Goal: Entertainment & Leisure: Consume media (video, audio)

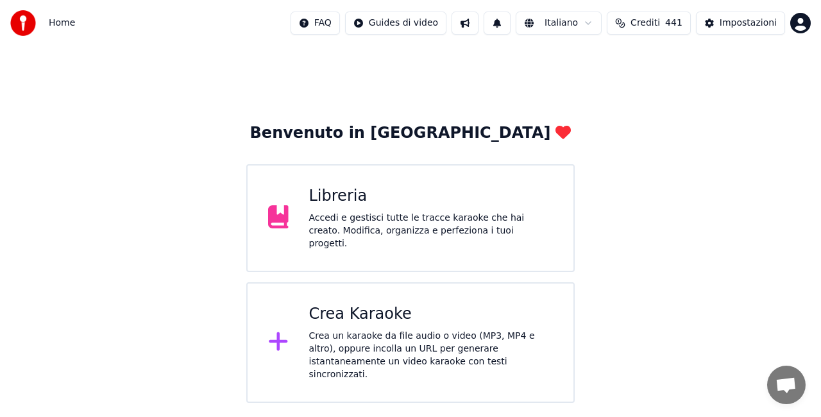
click at [344, 228] on div "Accedi e gestisci tutte le tracce karaoke che hai creato. Modifica, organizza e…" at bounding box center [431, 231] width 244 height 38
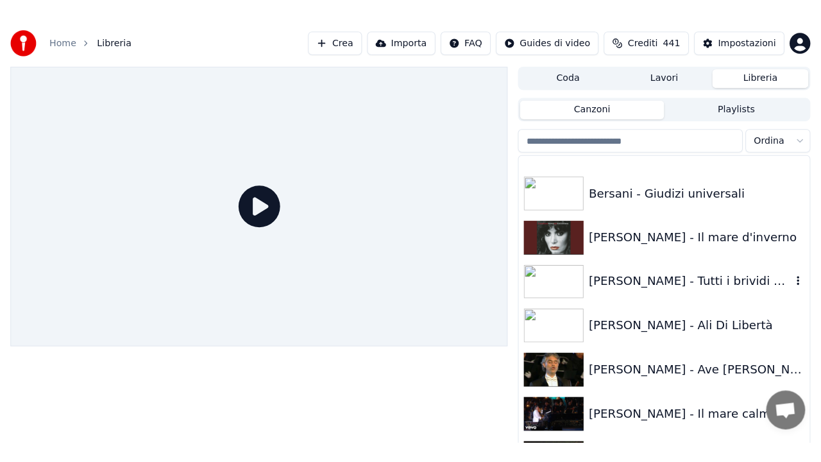
scroll to position [2052, 0]
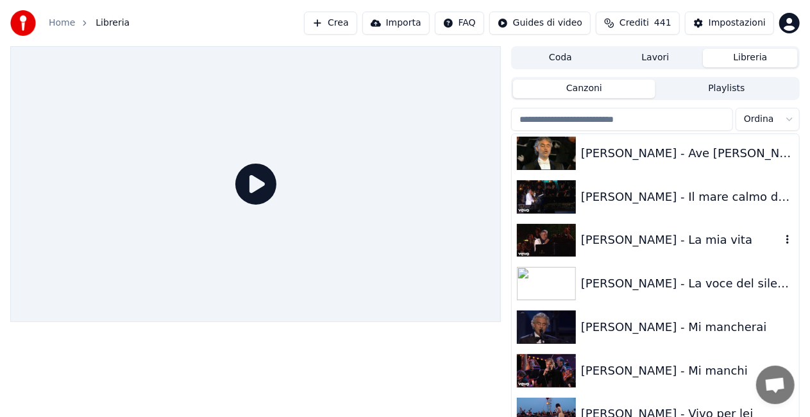
click at [667, 254] on div "[PERSON_NAME] - La mia vita" at bounding box center [655, 241] width 287 height 44
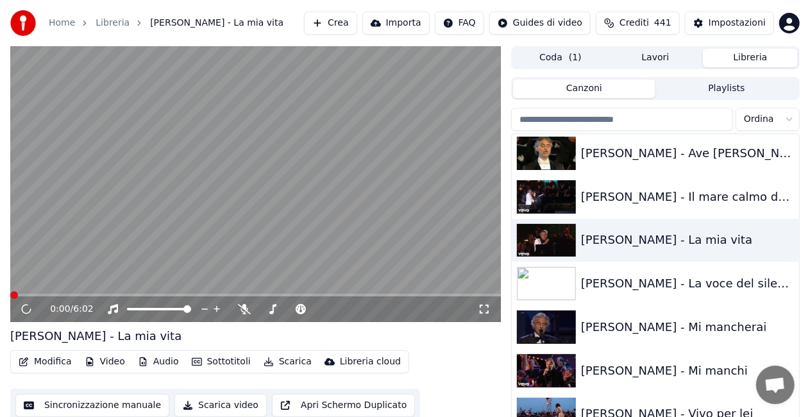
click at [488, 310] on icon at bounding box center [484, 309] width 13 height 10
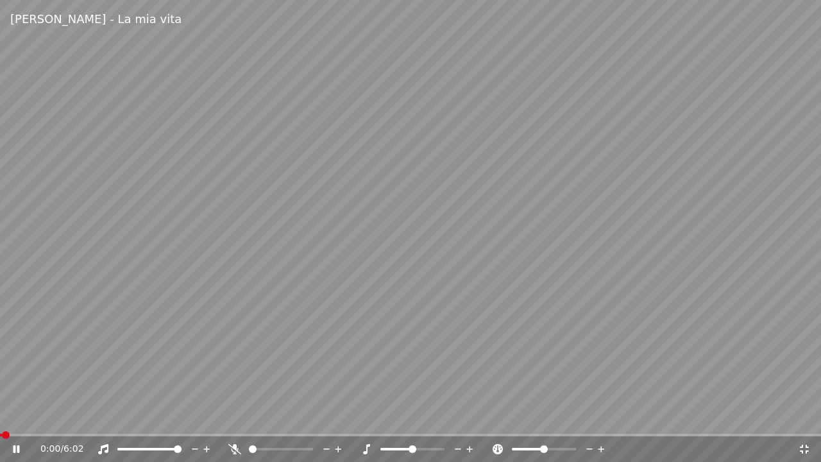
click at [40, 416] on div "0:00 / 6:02" at bounding box center [410, 449] width 821 height 26
click at [39, 416] on div "0:01 / 6:02" at bounding box center [410, 449] width 821 height 26
click at [42, 416] on span at bounding box center [410, 435] width 821 height 3
click at [63, 416] on span at bounding box center [31, 435] width 63 height 3
click at [45, 416] on video at bounding box center [410, 231] width 821 height 462
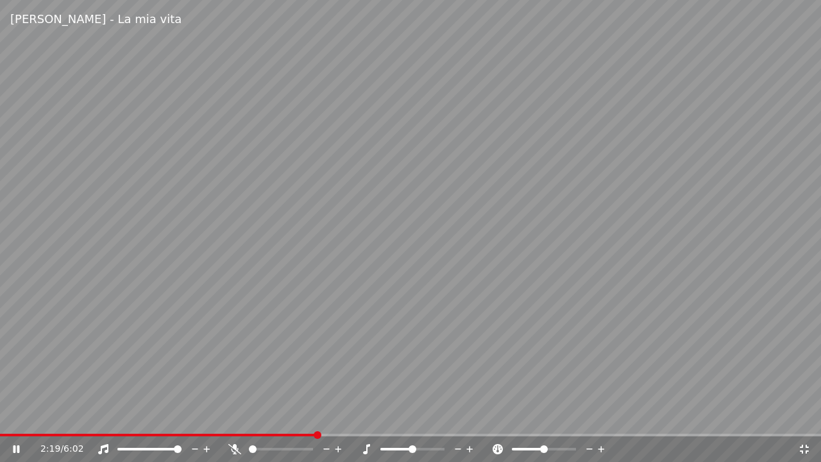
click at [45, 416] on video at bounding box center [410, 231] width 821 height 462
click at [45, 416] on span at bounding box center [23, 435] width 46 height 3
click at [311, 265] on video at bounding box center [410, 231] width 821 height 462
click at [68, 416] on div "2:18 / 6:02" at bounding box center [410, 449] width 821 height 26
click at [68, 416] on span at bounding box center [34, 435] width 68 height 3
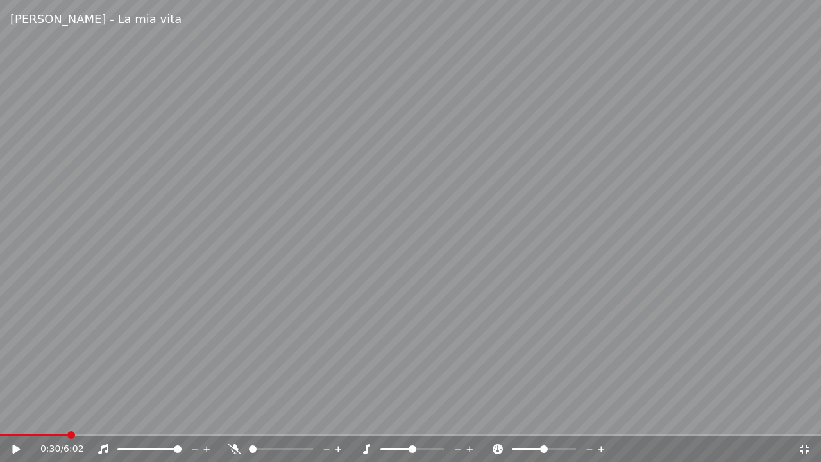
click at [353, 289] on video at bounding box center [410, 231] width 821 height 462
click at [54, 416] on video at bounding box center [410, 231] width 821 height 462
click at [55, 416] on div "1:28 / 6:02" at bounding box center [410, 449] width 821 height 26
click at [55, 416] on video at bounding box center [410, 231] width 821 height 462
click at [56, 416] on span at bounding box center [28, 435] width 56 height 3
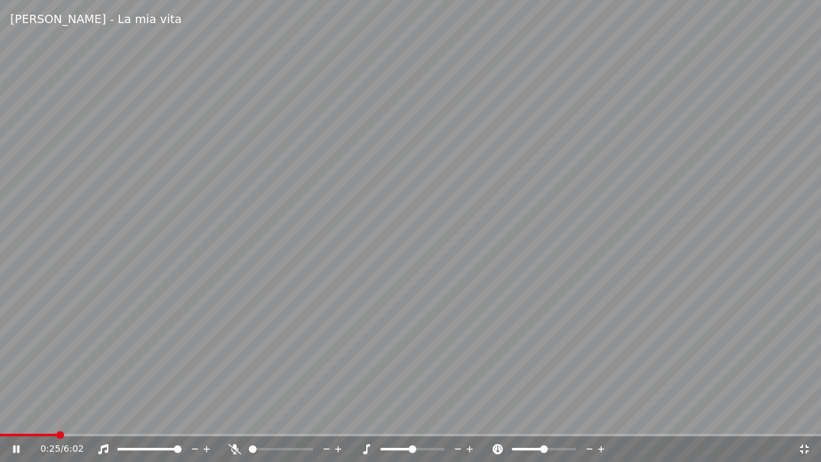
click at [221, 279] on video at bounding box center [410, 231] width 821 height 462
click at [42, 416] on span at bounding box center [21, 435] width 43 height 3
click at [145, 376] on video at bounding box center [410, 231] width 821 height 462
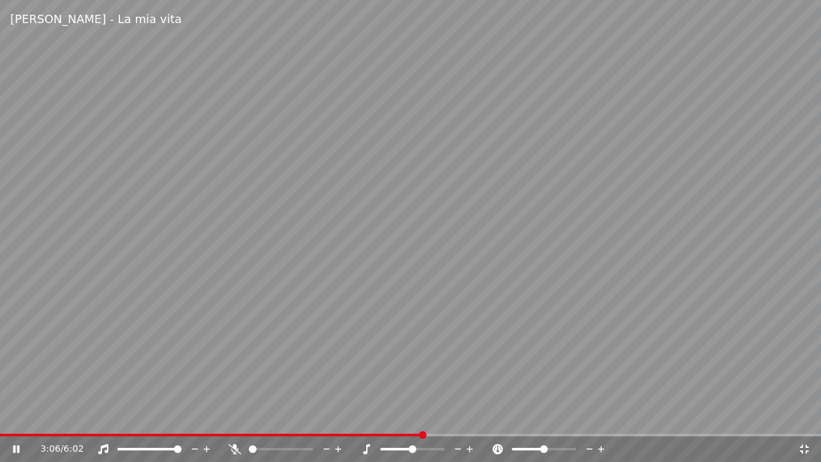
click at [289, 416] on div "3:06 / 6:02" at bounding box center [410, 449] width 821 height 26
click at [285, 416] on span at bounding box center [142, 435] width 285 height 3
click at [287, 416] on span at bounding box center [291, 435] width 8 height 8
click at [283, 416] on span at bounding box center [172, 435] width 345 height 3
click at [280, 416] on span at bounding box center [282, 435] width 8 height 8
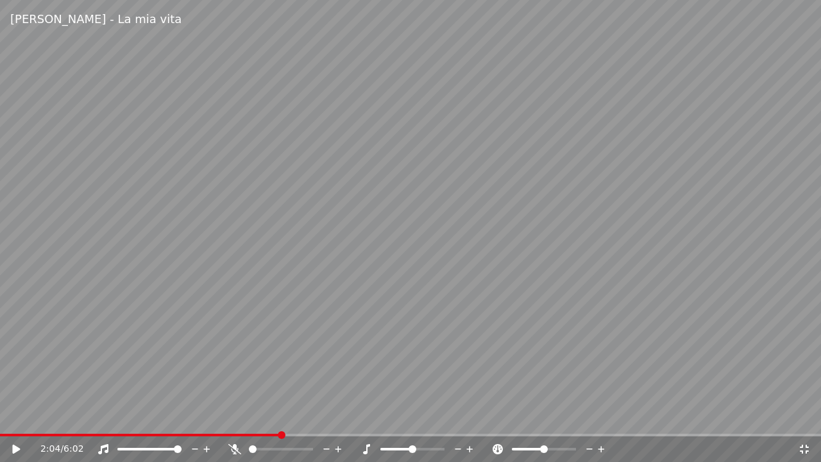
click at [273, 416] on video at bounding box center [410, 231] width 821 height 462
click at [267, 416] on video at bounding box center [410, 231] width 821 height 462
click at [253, 416] on span at bounding box center [126, 435] width 253 height 3
click at [218, 416] on span at bounding box center [111, 435] width 222 height 3
drag, startPoint x: 142, startPoint y: 373, endPoint x: 156, endPoint y: 366, distance: 16.1
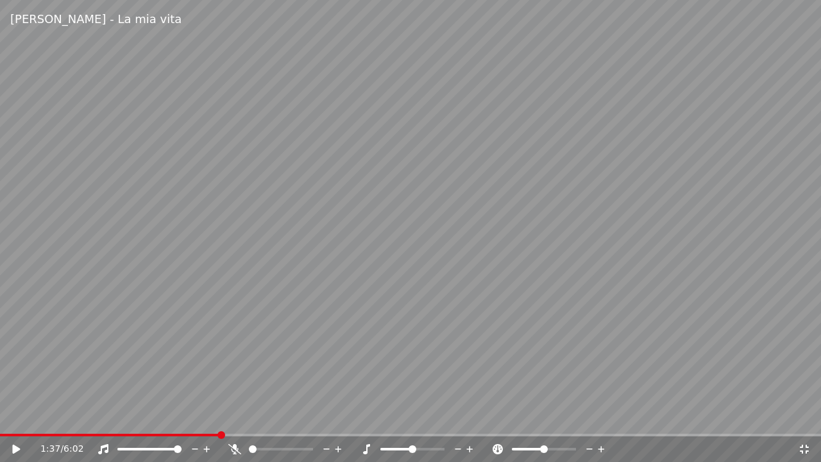
click at [142, 372] on video at bounding box center [410, 231] width 821 height 462
click at [101, 416] on icon at bounding box center [103, 449] width 13 height 10
click at [260, 416] on span at bounding box center [130, 435] width 260 height 3
click at [262, 416] on span at bounding box center [266, 435] width 8 height 8
click at [97, 416] on div "1:58 / 6:02" at bounding box center [418, 449] width 757 height 13
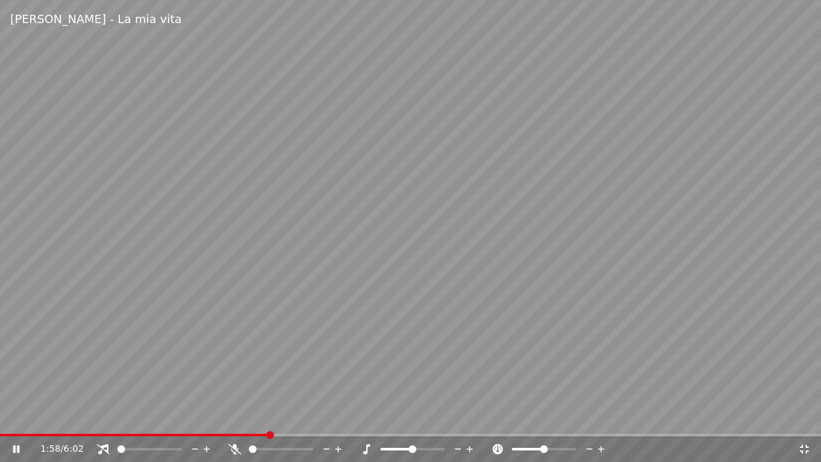
click at [105, 416] on icon at bounding box center [103, 449] width 13 height 10
click at [104, 416] on icon at bounding box center [103, 449] width 10 height 10
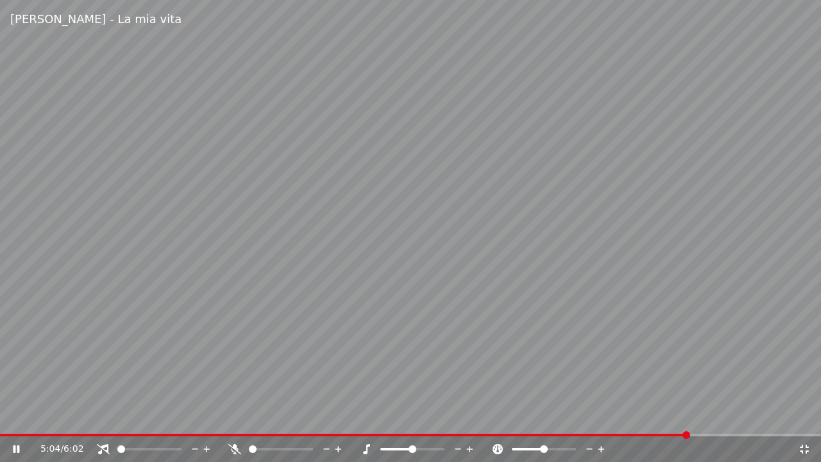
click at [68, 416] on video at bounding box center [410, 231] width 821 height 462
click at [74, 416] on span at bounding box center [344, 435] width 689 height 3
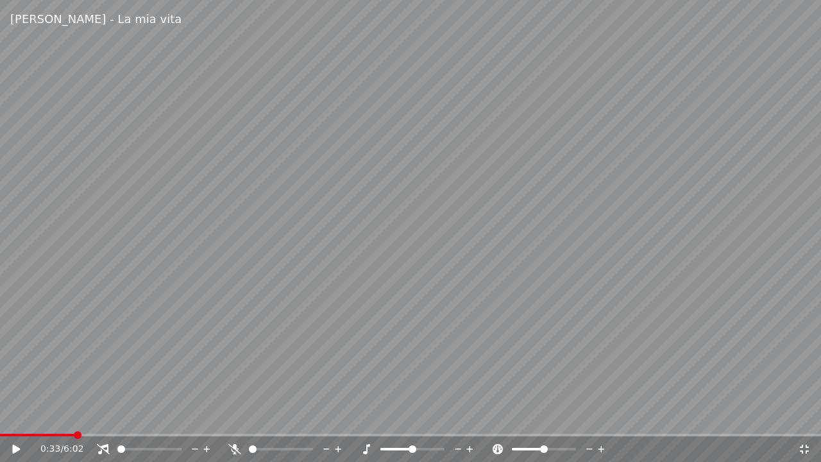
click at [241, 354] on video at bounding box center [410, 231] width 821 height 462
click at [110, 416] on div at bounding box center [161, 449] width 103 height 13
click at [101, 416] on icon at bounding box center [103, 449] width 13 height 10
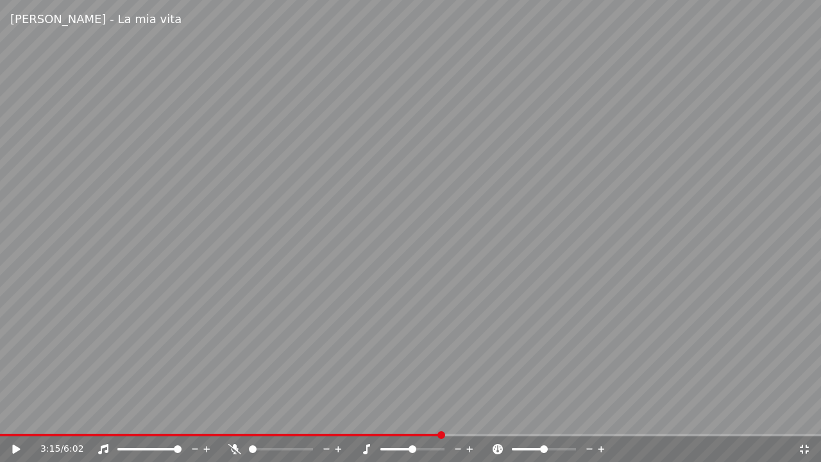
click at [39, 416] on video at bounding box center [410, 231] width 821 height 462
click at [44, 416] on video at bounding box center [410, 231] width 821 height 462
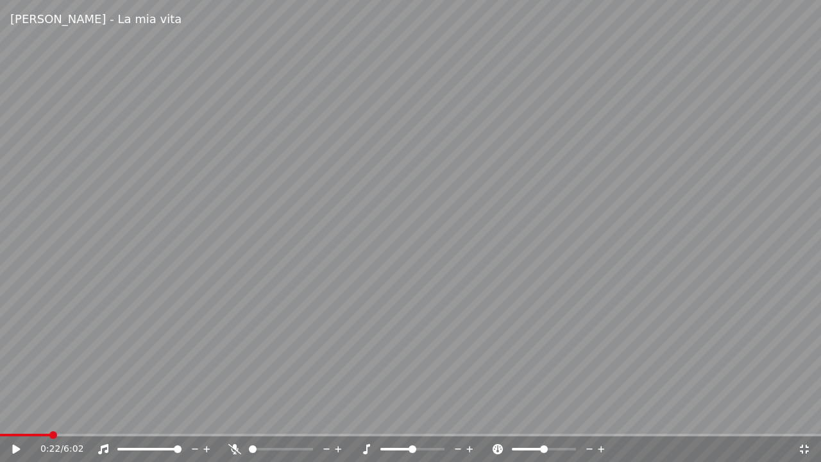
click at [50, 416] on span at bounding box center [25, 435] width 50 height 3
click at [226, 416] on span at bounding box center [410, 435] width 821 height 3
click at [285, 378] on video at bounding box center [410, 231] width 821 height 462
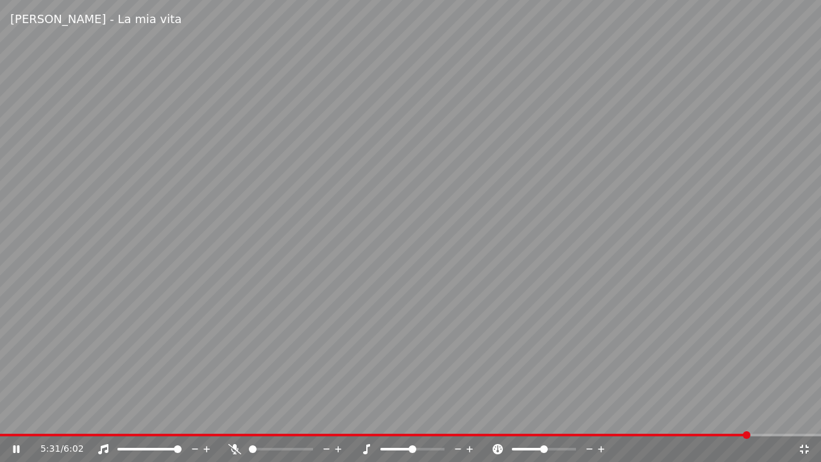
click at [662, 96] on video at bounding box center [410, 231] width 821 height 462
click at [802, 416] on icon at bounding box center [804, 449] width 13 height 10
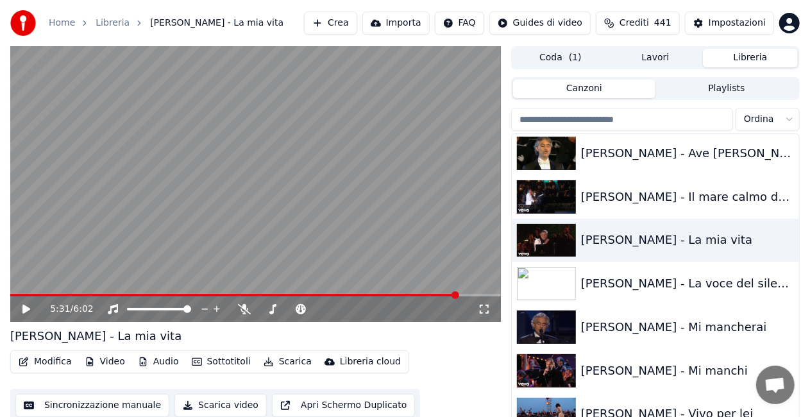
click at [481, 312] on icon at bounding box center [484, 309] width 13 height 10
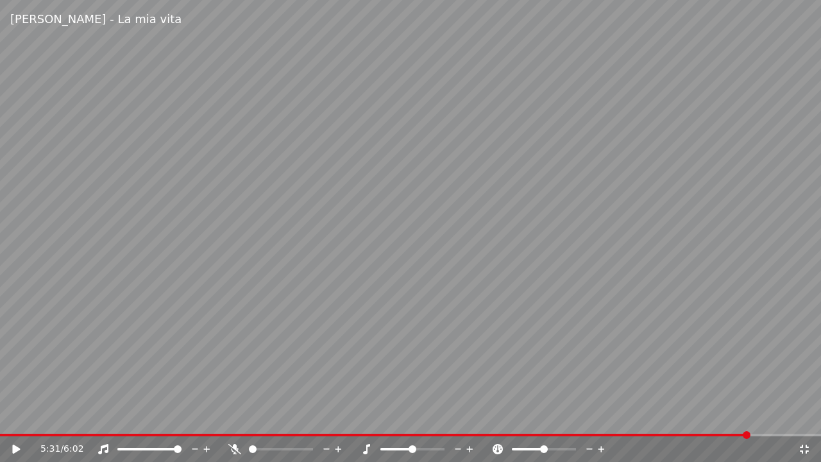
click at [104, 416] on video at bounding box center [410, 231] width 821 height 462
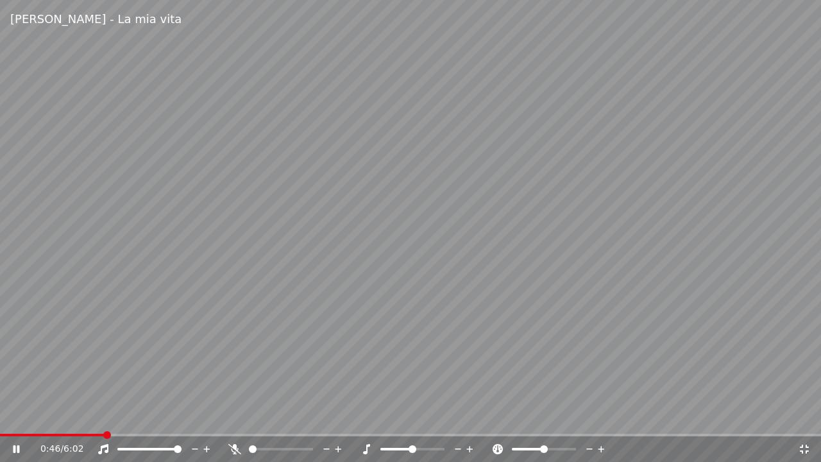
click at [103, 416] on span at bounding box center [52, 435] width 104 height 3
click at [232, 416] on icon at bounding box center [234, 449] width 13 height 10
click at [231, 416] on icon at bounding box center [234, 449] width 7 height 10
click at [283, 416] on span at bounding box center [285, 449] width 8 height 8
click at [230, 416] on icon at bounding box center [234, 449] width 13 height 10
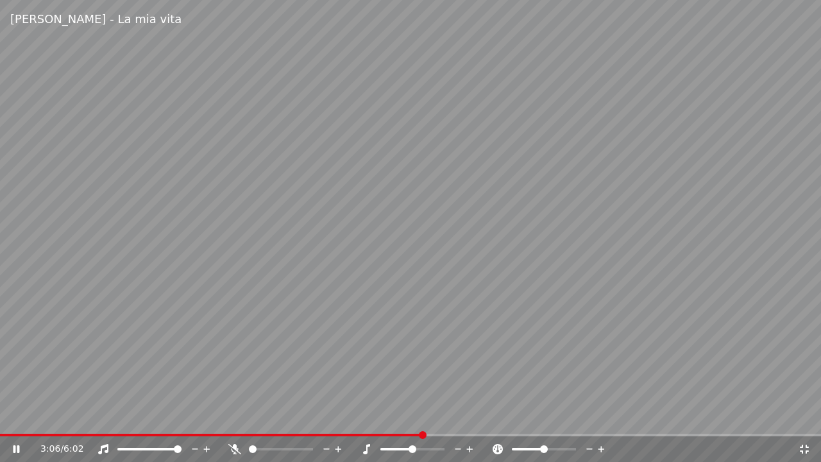
click at [207, 416] on video at bounding box center [410, 231] width 821 height 462
click at [208, 416] on div "3:07 / 6:02" at bounding box center [410, 449] width 821 height 26
click at [207, 416] on span at bounding box center [211, 435] width 423 height 3
click at [260, 339] on video at bounding box center [410, 231] width 821 height 462
